Goal: Transaction & Acquisition: Purchase product/service

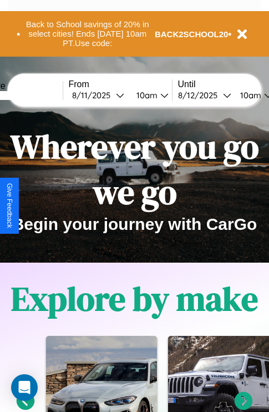
click at [38, 95] on input "text" at bounding box center [20, 95] width 83 height 9
type input "*****"
click at [111, 95] on div "8 / 11 / 2025" at bounding box center [94, 95] width 44 height 11
select select "*"
select select "****"
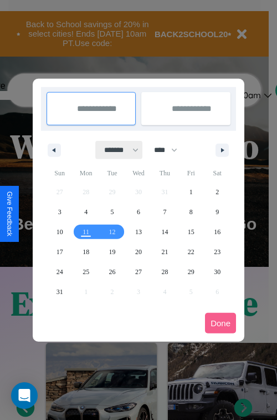
click at [116, 150] on select "******* ******** ***** ***** *** **** **** ****** ********* ******* ******** **…" at bounding box center [119, 150] width 47 height 18
select select "*"
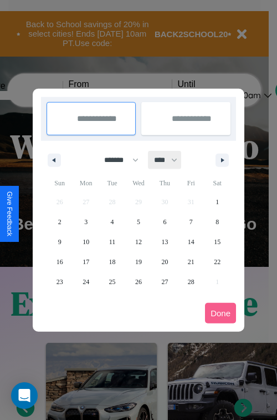
click at [171, 160] on select "**** **** **** **** **** **** **** **** **** **** **** **** **** **** **** ****…" at bounding box center [165, 160] width 33 height 18
select select "****"
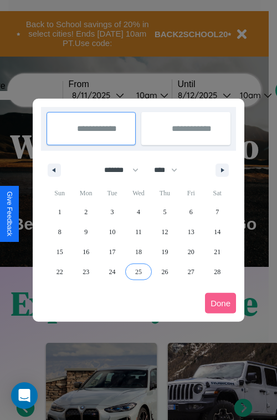
click at [138, 271] on span "25" at bounding box center [138, 272] width 7 height 20
type input "**********"
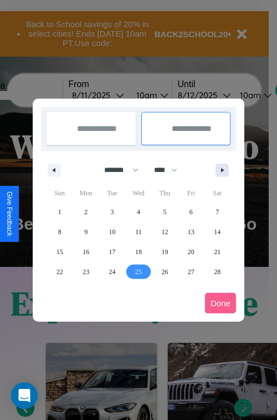
click at [222, 170] on icon "button" at bounding box center [225, 170] width 6 height 4
select select "*"
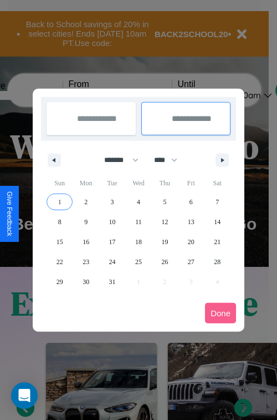
click at [59, 201] on span "1" at bounding box center [59, 202] width 3 height 20
type input "**********"
select select "*"
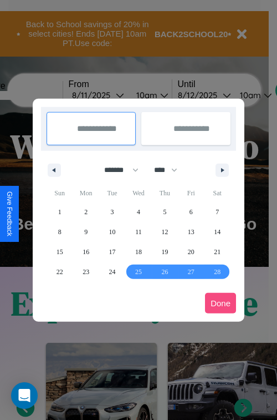
click at [221, 303] on button "Done" at bounding box center [220, 303] width 31 height 21
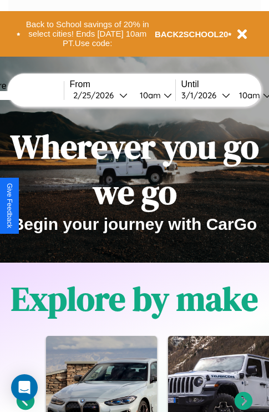
click at [162, 95] on div "10am" at bounding box center [148, 95] width 29 height 11
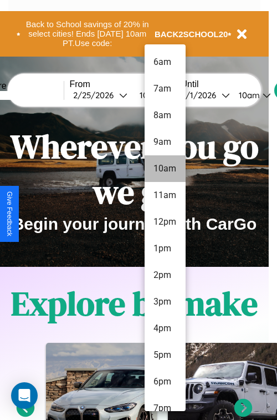
click at [165, 169] on li "10am" at bounding box center [165, 168] width 41 height 27
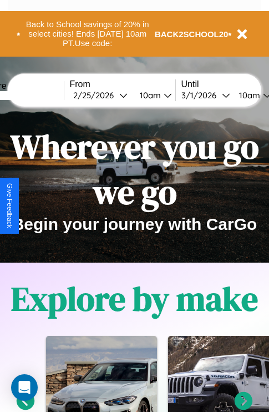
click at [262, 95] on div "10am" at bounding box center [247, 95] width 29 height 11
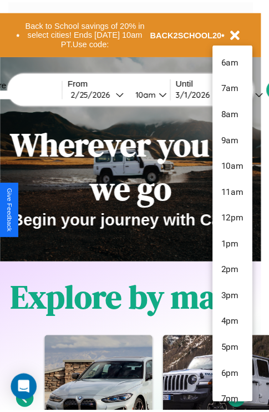
scroll to position [37, 0]
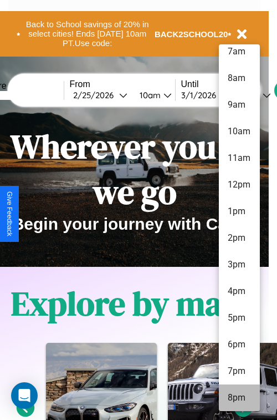
click at [239, 398] on li "8pm" at bounding box center [239, 397] width 41 height 27
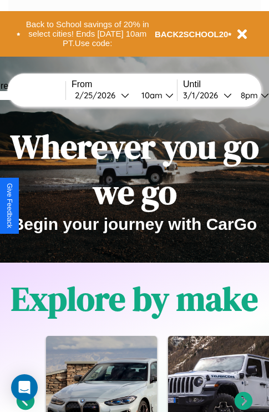
scroll to position [0, 38]
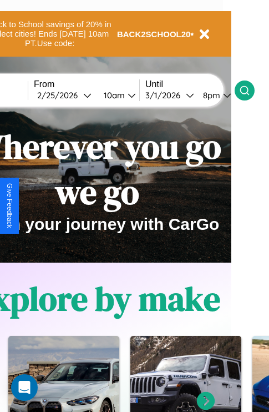
click at [250, 90] on icon at bounding box center [244, 90] width 11 height 11
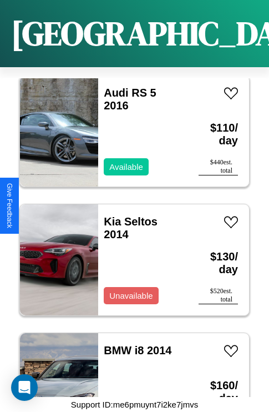
scroll to position [4288, 0]
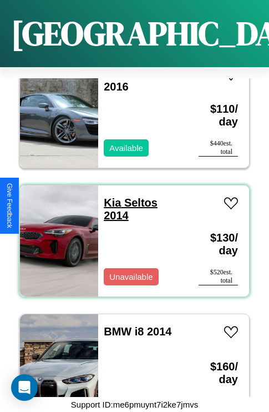
click at [109, 196] on link "Kia Seltos 2014" at bounding box center [131, 208] width 54 height 25
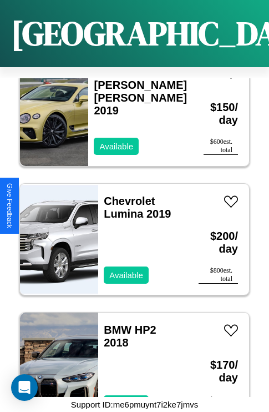
scroll to position [2872, 0]
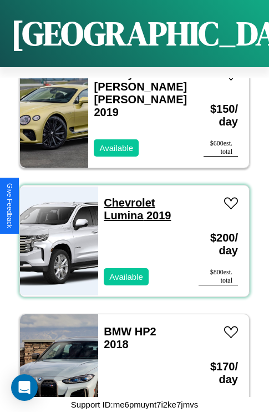
click at [126, 196] on link "Chevrolet Lumina 2019" at bounding box center [137, 208] width 67 height 25
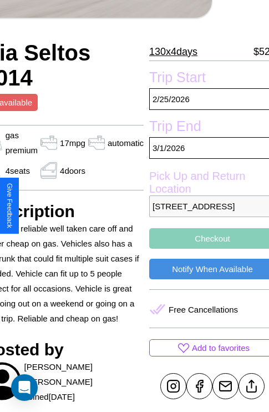
scroll to position [237, 59]
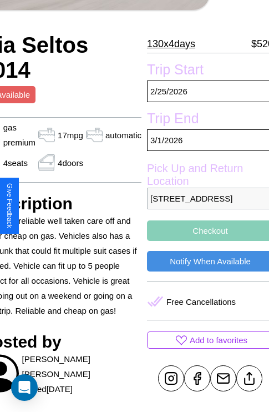
click at [205, 206] on p "[STREET_ADDRESS]" at bounding box center [210, 198] width 126 height 22
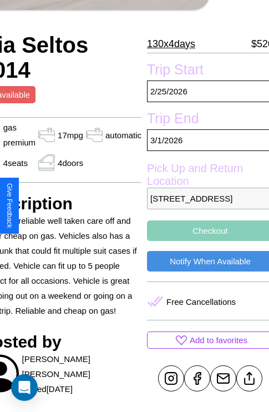
click at [205, 206] on p "[STREET_ADDRESS]" at bounding box center [210, 198] width 126 height 22
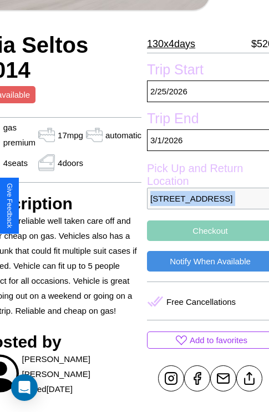
click at [205, 206] on p "[STREET_ADDRESS]" at bounding box center [210, 198] width 126 height 22
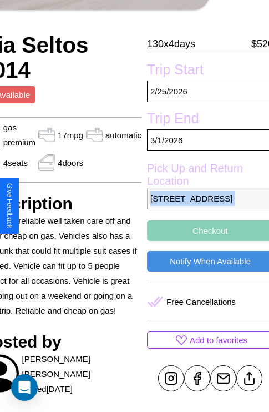
click at [205, 206] on p "[STREET_ADDRESS]" at bounding box center [210, 198] width 126 height 22
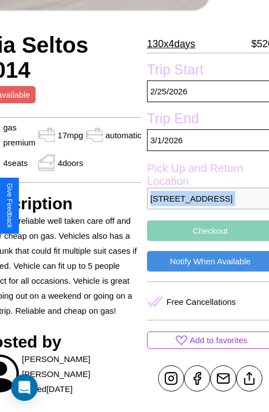
click at [205, 206] on p "[STREET_ADDRESS]" at bounding box center [210, 198] width 126 height 22
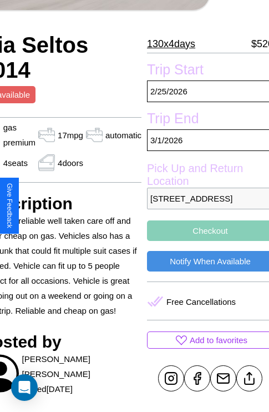
scroll to position [91, 40]
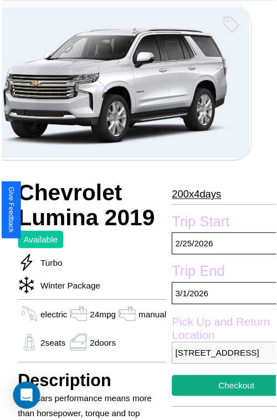
scroll to position [72, 44]
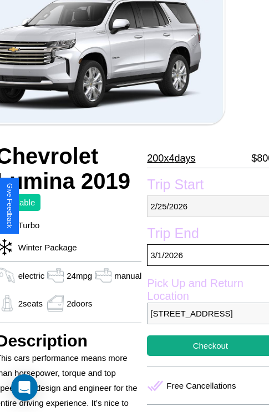
click at [206, 206] on p "2 / 25 / 2026" at bounding box center [210, 206] width 126 height 22
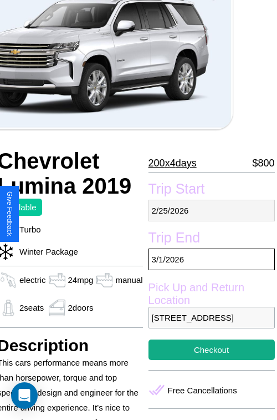
select select "*"
select select "****"
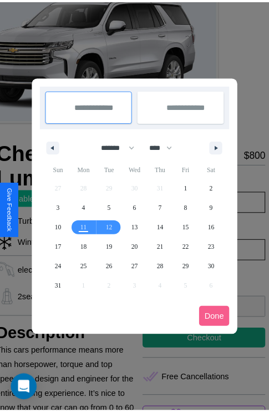
scroll to position [0, 44]
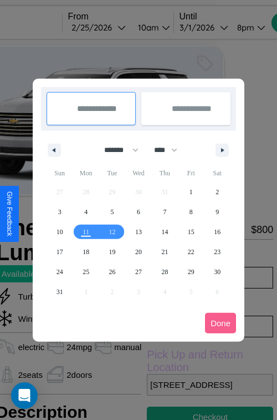
click at [117, 27] on div at bounding box center [138, 210] width 277 height 420
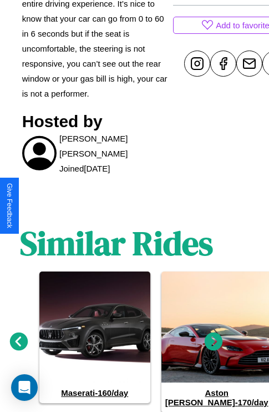
scroll to position [498, 17]
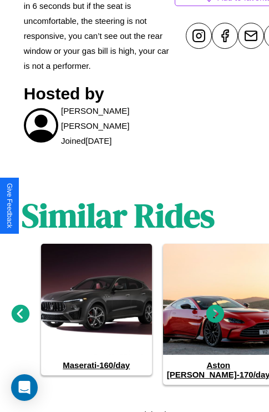
click at [215, 308] on icon at bounding box center [215, 313] width 18 height 18
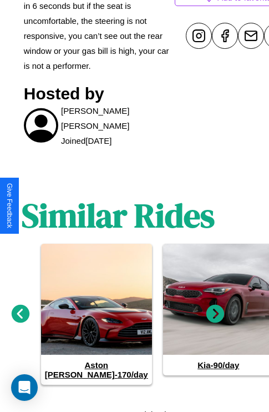
click at [215, 308] on icon at bounding box center [215, 313] width 18 height 18
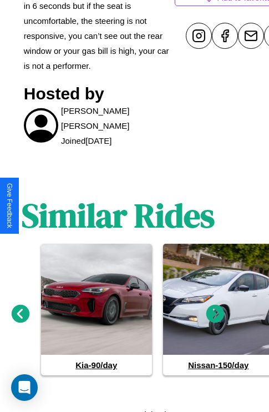
click at [215, 308] on icon at bounding box center [215, 313] width 18 height 18
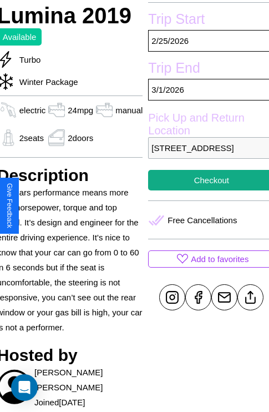
scroll to position [226, 44]
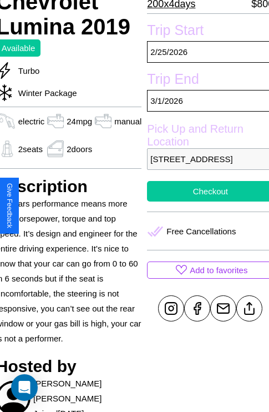
click at [206, 201] on button "Checkout" at bounding box center [210, 191] width 126 height 21
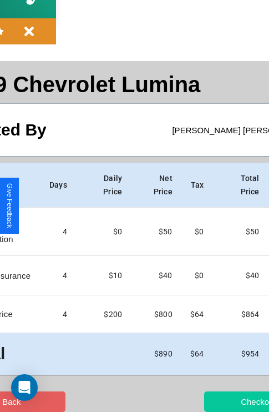
click at [215, 401] on button "Checkout" at bounding box center [258, 401] width 108 height 21
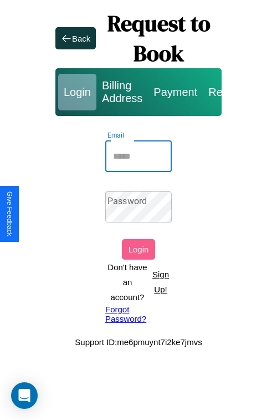
click at [139, 156] on input "Email" at bounding box center [138, 156] width 67 height 31
type input "**********"
